Goal: Task Accomplishment & Management: Complete application form

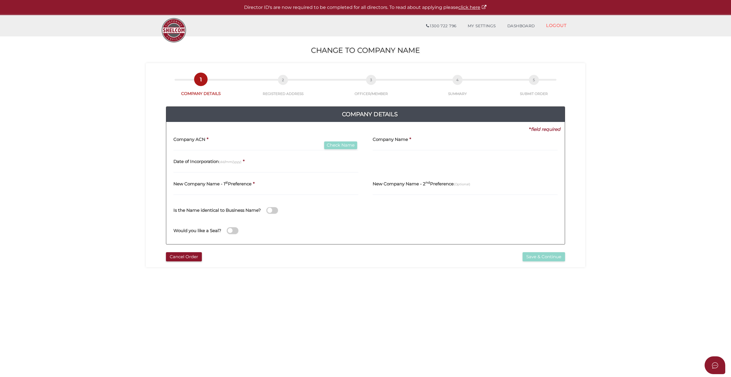
click at [179, 143] on label "Company ACN" at bounding box center [189, 139] width 32 height 12
click at [184, 145] on input "text" at bounding box center [265, 147] width 185 height 6
type input "144884131"
click at [345, 147] on button "Check Name" at bounding box center [340, 146] width 33 height 8
type input "SPECIALISED SECURITY DISTRIBUTION PTY LTD"
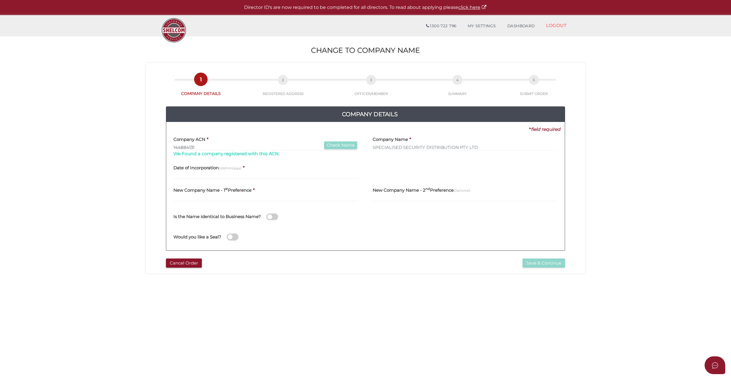
click at [176, 194] on label "New Company Name - 1 st Preference" at bounding box center [212, 190] width 78 height 12
click at [180, 195] on label "New Company Name - 1 st Preference" at bounding box center [212, 190] width 78 height 12
click at [203, 197] on input "text" at bounding box center [265, 198] width 185 height 6
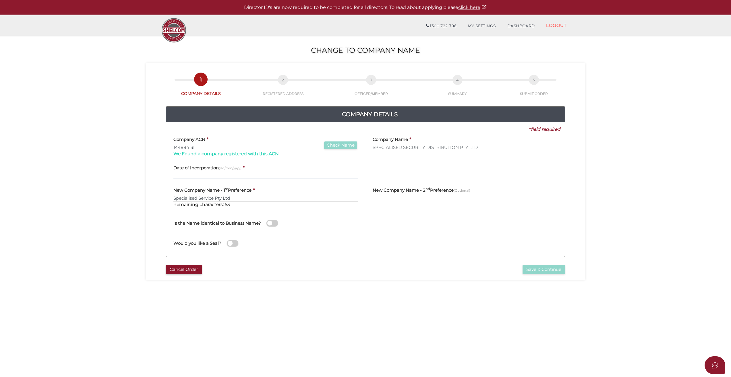
drag, startPoint x: 214, startPoint y: 197, endPoint x: 222, endPoint y: 197, distance: 8.0
click at [214, 197] on input "Specialised Service Pty Ltd" at bounding box center [265, 198] width 185 height 6
type input "Specialised Services Pty Ltd"
click at [186, 175] on input "text" at bounding box center [265, 176] width 185 height 6
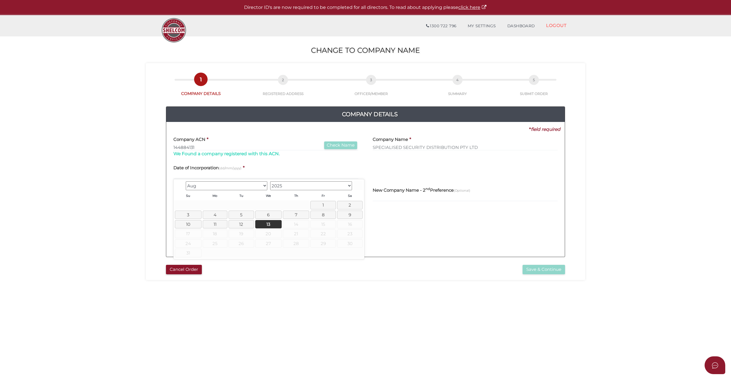
click at [348, 185] on select "1900 1901 1902 1903 1904 1905 1906 1907 1908 1909 1910 1911 1912 1913 1914 1915…" at bounding box center [311, 186] width 82 height 9
click at [266, 186] on select "Jan Feb Mar Apr May Jun Jul Aug Sep Oct Nov Dec" at bounding box center [227, 186] width 82 height 9
click at [293, 243] on link "28" at bounding box center [296, 244] width 26 height 8
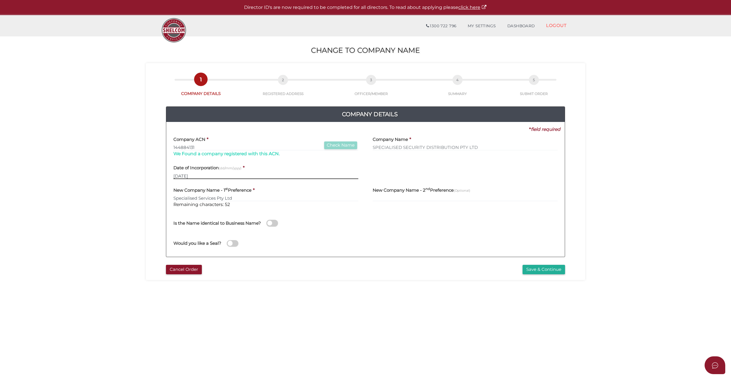
drag, startPoint x: 207, startPoint y: 175, endPoint x: 204, endPoint y: 176, distance: 3.6
click at [207, 175] on input "28/10/2010" at bounding box center [265, 176] width 185 height 6
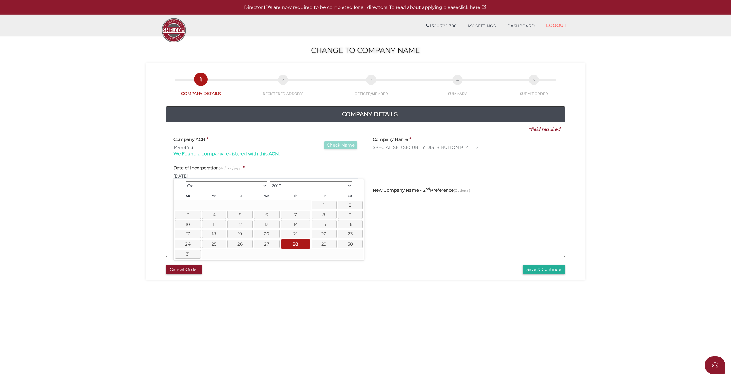
click at [204, 186] on select "Jan Feb Mar Apr May Jun Jul Aug Sep Oct Nov Dec" at bounding box center [227, 186] width 82 height 9
click at [217, 244] on link "28" at bounding box center [216, 244] width 26 height 8
type input "28/06/2010"
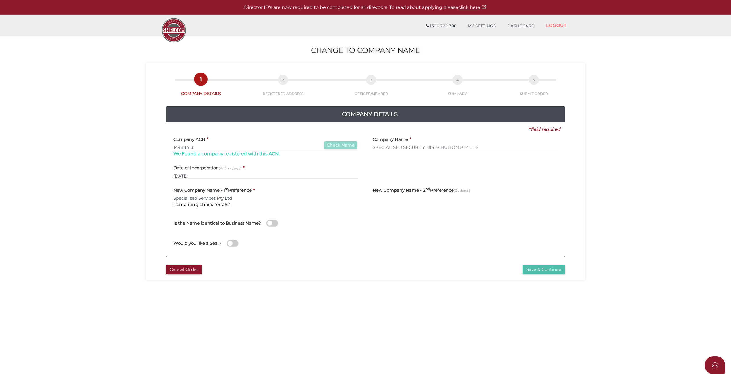
click at [541, 268] on button "Save & Continue" at bounding box center [544, 269] width 43 height 9
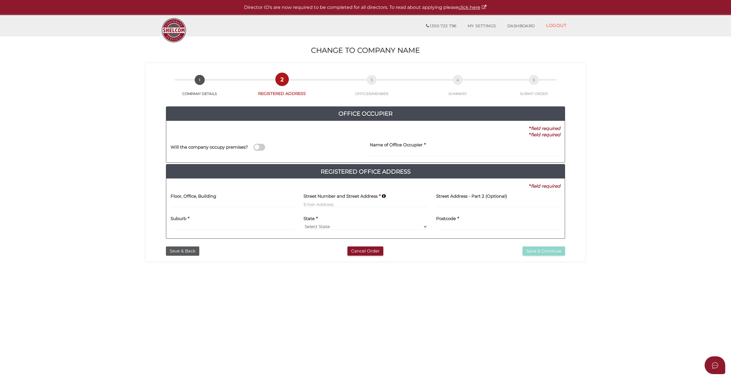
click at [384, 148] on label "Name of Office Occupier" at bounding box center [396, 144] width 53 height 12
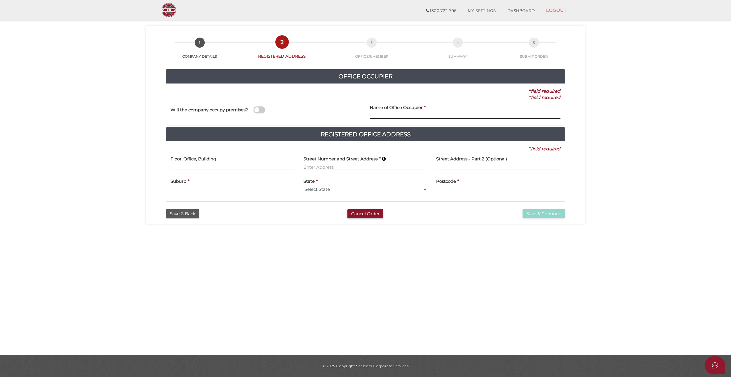
click at [386, 114] on input at bounding box center [465, 116] width 191 height 6
type input "Price [PERSON_NAME] pty Ltd"
click at [199, 167] on input at bounding box center [233, 167] width 124 height 6
type input "level 2"
click at [319, 165] on input at bounding box center [366, 167] width 124 height 6
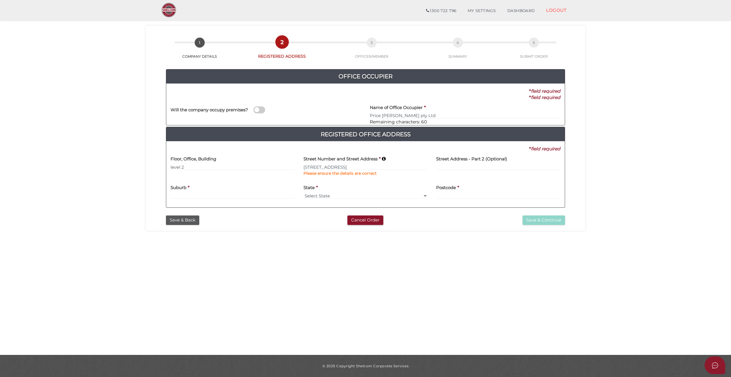
type input "[STREET_ADDRESS]"
type input "Canterbury"
select select "VIC"
type input "3126"
click at [549, 223] on button "Save & Continue" at bounding box center [544, 220] width 43 height 9
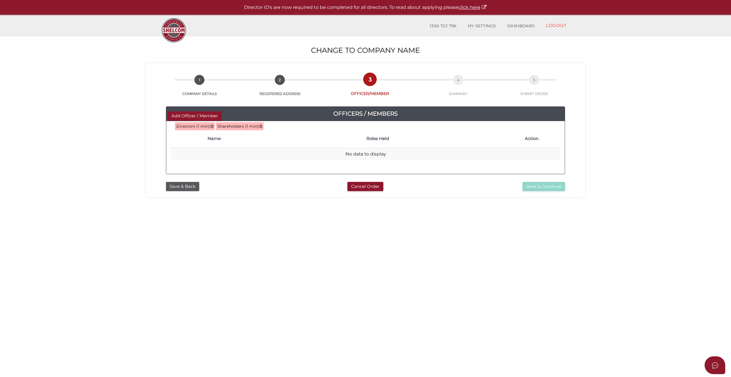
click at [217, 140] on h4 "Name" at bounding box center [284, 138] width 153 height 5
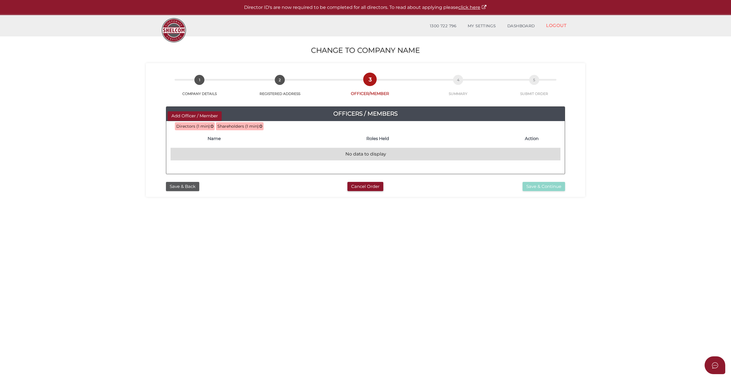
click at [217, 155] on td "No data to display" at bounding box center [366, 154] width 390 height 12
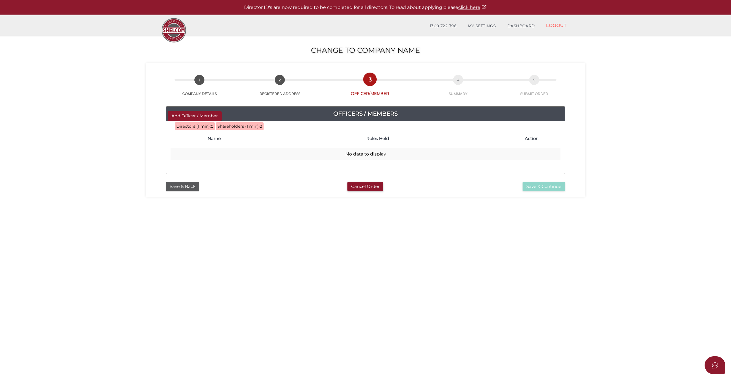
click at [199, 126] on span "Directors (1 min):" at bounding box center [193, 126] width 34 height 5
click at [185, 114] on button "Add Officer / Member" at bounding box center [195, 115] width 54 height 9
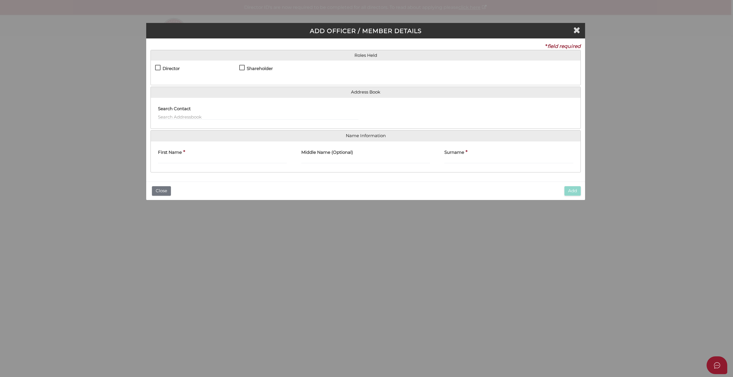
click at [161, 69] on label "Director" at bounding box center [167, 71] width 25 height 7
checkbox input "true"
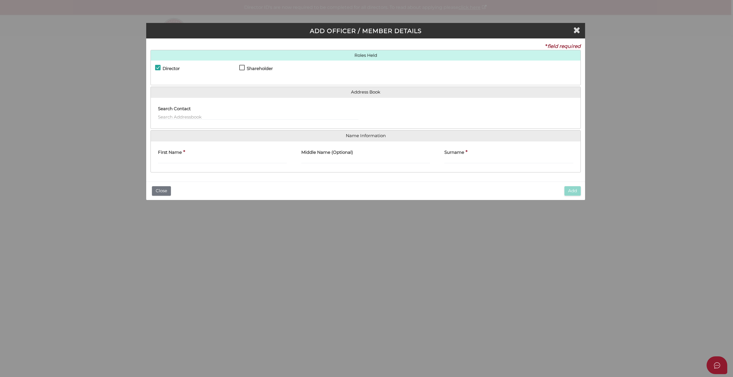
click at [164, 157] on label "First Name" at bounding box center [170, 152] width 24 height 12
click at [164, 157] on input "First Name" at bounding box center [222, 160] width 129 height 6
type input "Peter"
click at [321, 159] on input "Middle Name (Optional)" at bounding box center [365, 160] width 129 height 6
click at [302, 160] on input "john" at bounding box center [365, 160] width 129 height 6
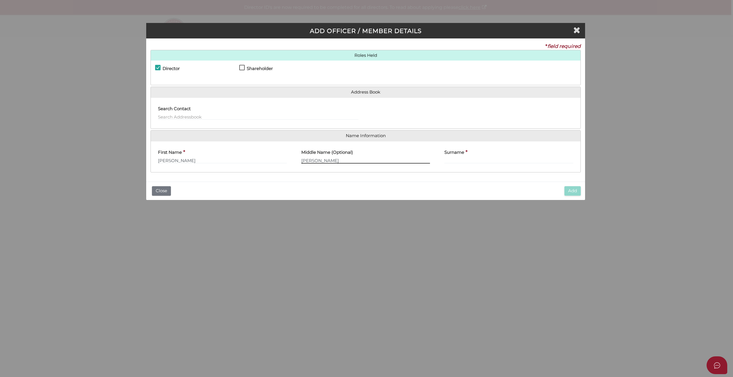
type input "John"
click at [454, 158] on input "Surname" at bounding box center [508, 160] width 129 height 6
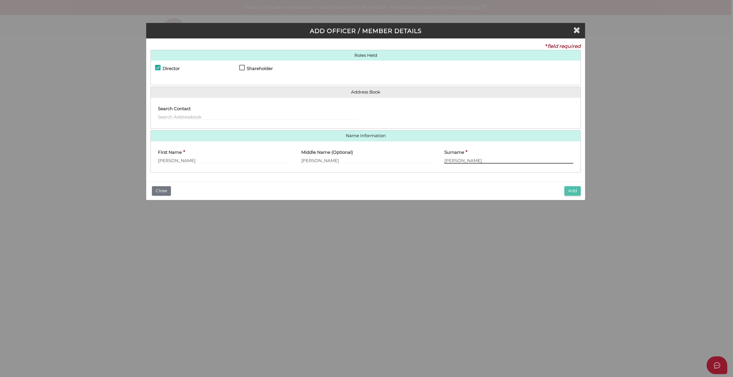
type input "Benney"
click at [573, 191] on button "Add" at bounding box center [572, 190] width 16 height 9
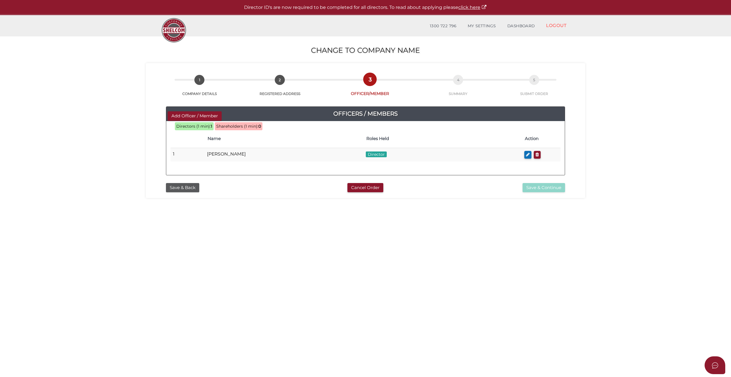
click at [245, 126] on span "Shareholders (1 min):" at bounding box center [237, 126] width 42 height 5
click at [207, 114] on button "Add Officer / Member" at bounding box center [195, 115] width 54 height 9
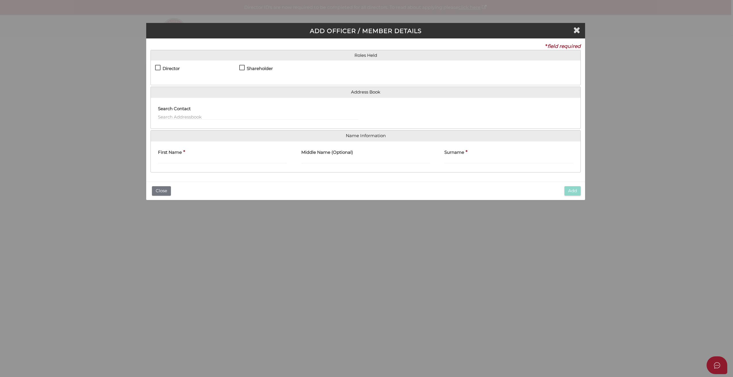
click at [241, 68] on label "Shareholder" at bounding box center [256, 71] width 34 height 7
checkbox input "true"
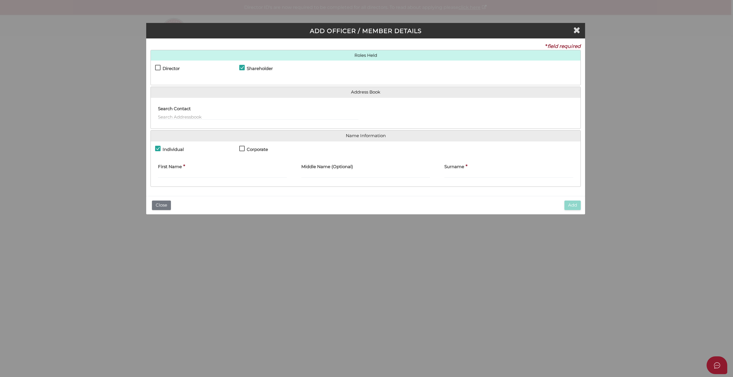
click at [169, 171] on label "First Name" at bounding box center [170, 166] width 24 height 12
click at [169, 172] on input "First Name" at bounding box center [222, 175] width 129 height 6
type input "Justin"
click at [455, 173] on input "Surname" at bounding box center [508, 175] width 129 height 6
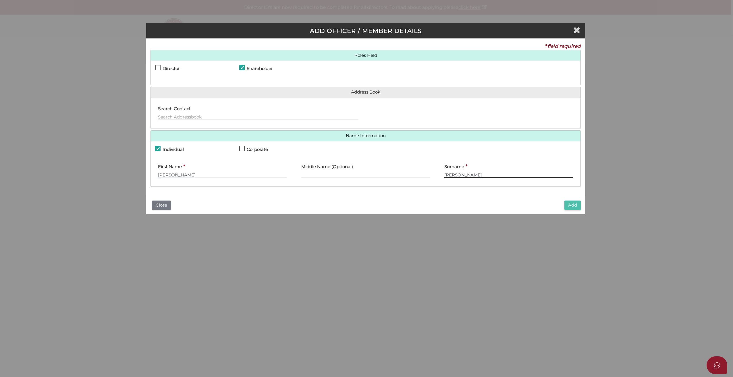
type input "Benney"
click at [575, 203] on button "Add" at bounding box center [572, 205] width 16 height 9
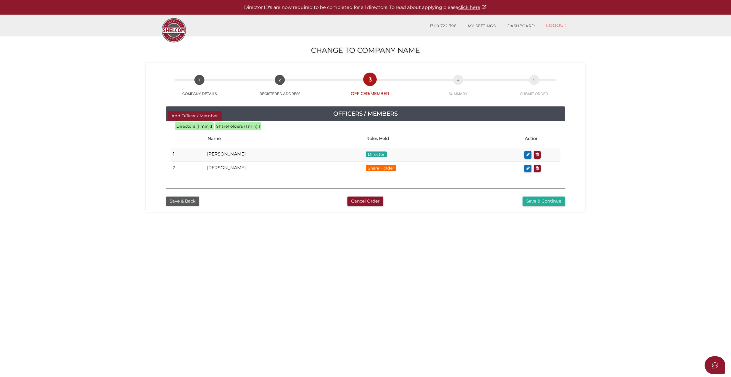
click at [198, 115] on button "Add Officer / Member" at bounding box center [195, 115] width 54 height 9
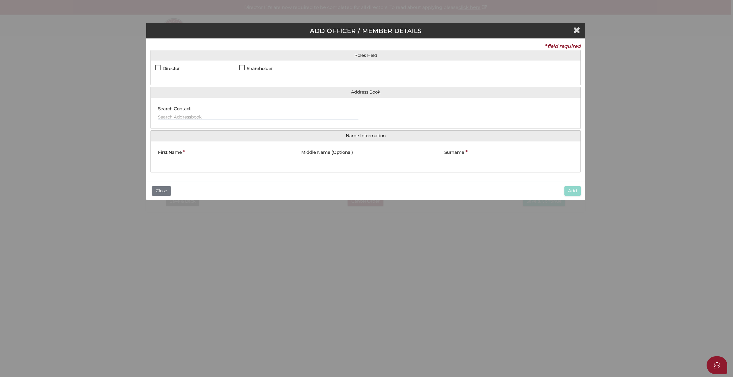
click at [241, 68] on label "Shareholder" at bounding box center [256, 71] width 34 height 7
checkbox input "true"
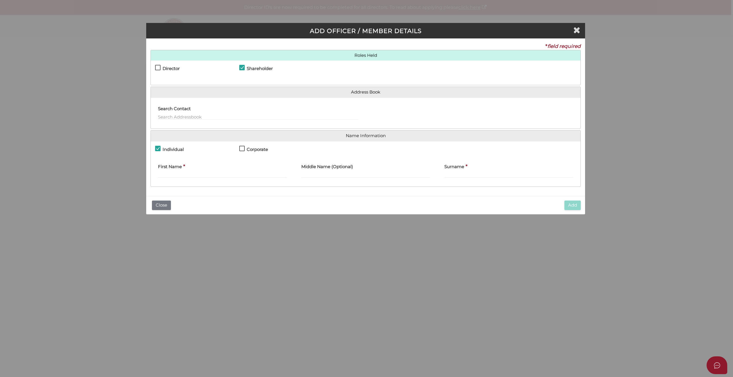
click at [242, 149] on label "Corporate" at bounding box center [253, 151] width 29 height 9
checkbox input "true"
checkbox input "false"
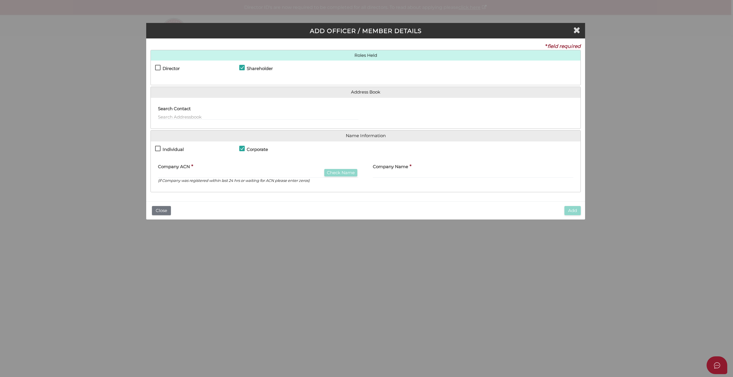
click at [187, 171] on label "Company ACN" at bounding box center [174, 166] width 32 height 12
click at [179, 173] on input "text" at bounding box center [258, 175] width 200 height 6
type input "062233238"
click at [352, 175] on button "Check Name" at bounding box center [340, 173] width 33 height 8
type input "CAPITOL INVESTMENTS ([GEOGRAPHIC_DATA].) PTY. LTD."
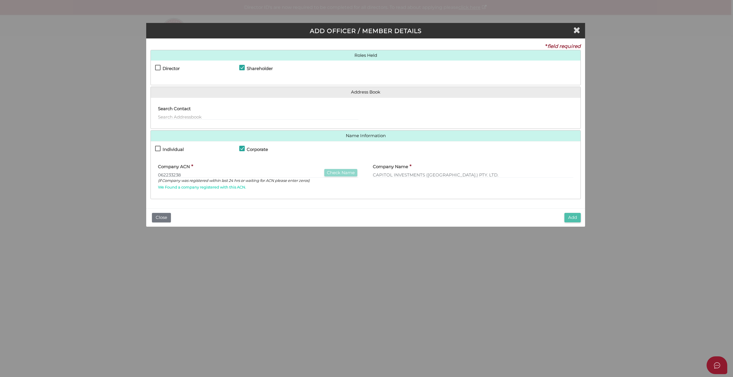
click at [570, 216] on button "Add" at bounding box center [572, 217] width 16 height 9
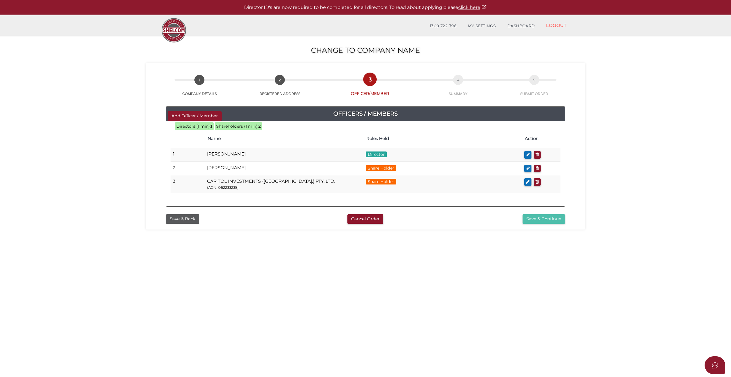
click at [537, 219] on button "Save & Continue" at bounding box center [544, 219] width 43 height 9
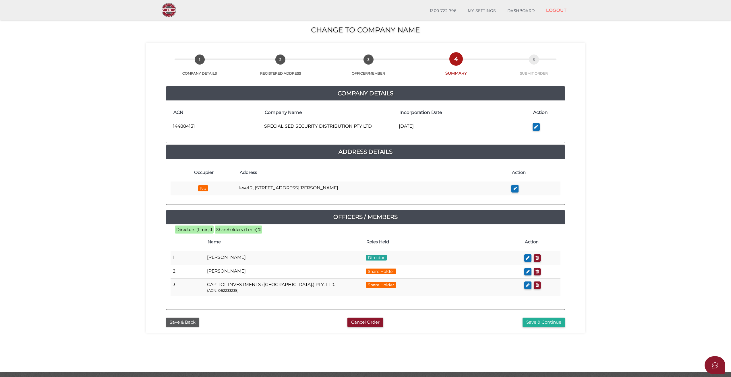
scroll to position [17, 0]
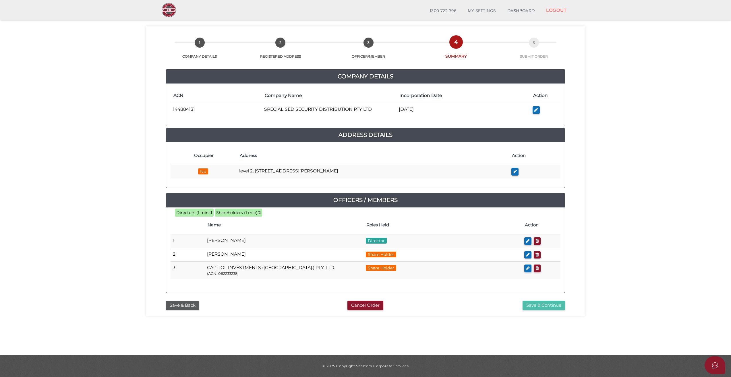
click at [540, 306] on button "Save & Continue" at bounding box center [544, 305] width 43 height 9
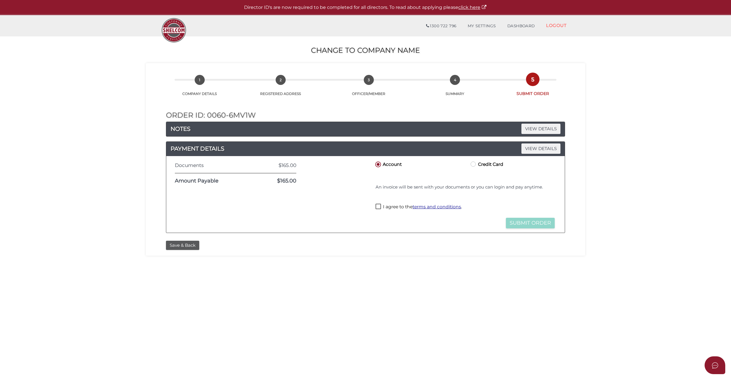
click at [378, 205] on label "I agree to the terms and conditions ." at bounding box center [419, 207] width 86 height 7
checkbox input "true"
click at [537, 222] on button "Submit Order" at bounding box center [530, 223] width 49 height 11
